Goal: Transaction & Acquisition: Purchase product/service

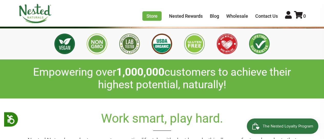
scroll to position [27, 0]
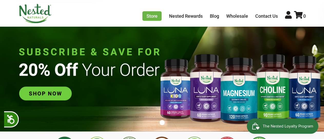
click at [50, 92] on img at bounding box center [162, 75] width 324 height 114
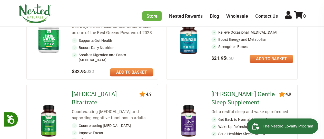
scroll to position [130, 0]
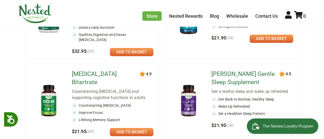
click at [228, 80] on link "[PERSON_NAME] Gentle Sleep Supplement" at bounding box center [247, 78] width 70 height 16
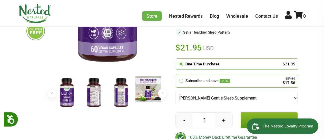
click at [223, 113] on button "+" at bounding box center [223, 120] width 17 height 15
click at [186, 113] on button "-" at bounding box center [184, 120] width 17 height 15
type input "1"
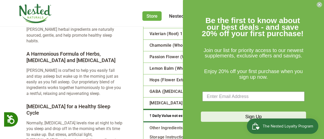
scroll to position [955, 0]
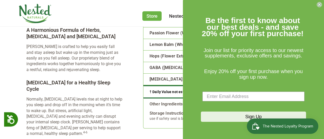
click at [321, 5] on circle "Close dialog" at bounding box center [319, 4] width 5 height 5
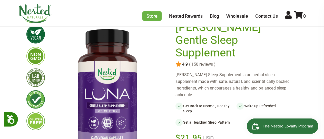
scroll to position [0, 0]
